Goal: Check status: Check status

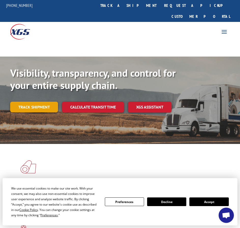
click at [37, 102] on link "Track shipment" at bounding box center [34, 107] width 48 height 11
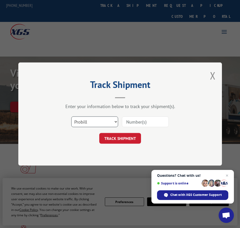
click at [95, 121] on select "Select category... Probill BOL PO" at bounding box center [94, 121] width 47 height 11
select select "bol"
click at [71, 116] on select "Select category... Probill BOL PO" at bounding box center [94, 121] width 47 height 11
drag, startPoint x: 137, startPoint y: 125, endPoint x: 243, endPoint y: 85, distance: 112.9
click at [146, 122] on input at bounding box center [145, 121] width 47 height 11
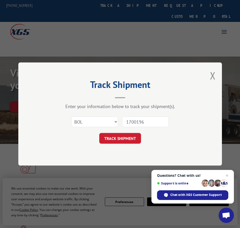
type input "17001969"
click button "TRACK SHIPMENT" at bounding box center [120, 138] width 42 height 11
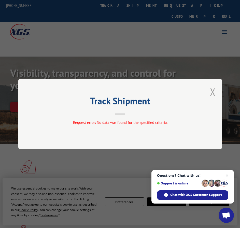
click at [213, 90] on button "Close modal" at bounding box center [213, 91] width 6 height 13
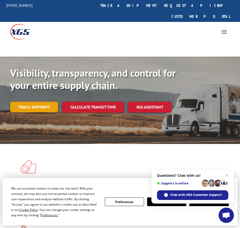
click at [35, 102] on link "Track shipment" at bounding box center [34, 107] width 48 height 11
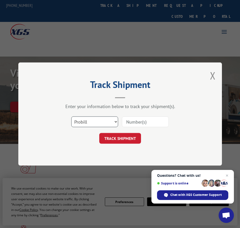
click at [101, 122] on select "Select category... Probill BOL PO" at bounding box center [94, 121] width 47 height 11
select select "po"
click at [71, 116] on select "Select category... Probill BOL PO" at bounding box center [94, 121] width 47 height 11
click at [148, 124] on input at bounding box center [145, 121] width 47 height 11
type input "11527934"
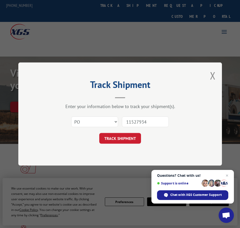
click button "TRACK SHIPMENT" at bounding box center [120, 138] width 42 height 11
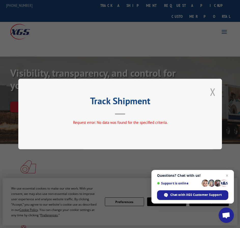
click at [211, 91] on button "Close modal" at bounding box center [213, 91] width 6 height 13
